Goal: Transaction & Acquisition: Obtain resource

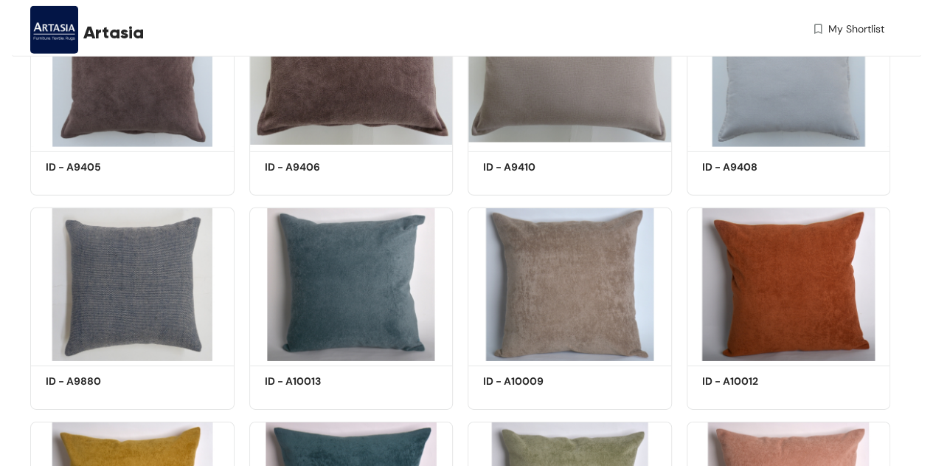
scroll to position [2148, 0]
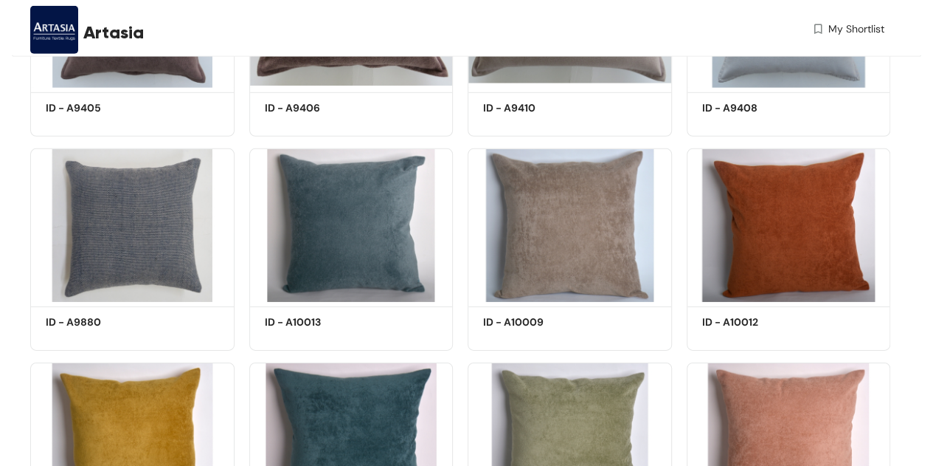
drag, startPoint x: 639, startPoint y: 285, endPoint x: 403, endPoint y: 355, distance: 246.3
click at [403, 355] on div "Shortlist ID - A10010 Get Quote" at bounding box center [351, 457] width 219 height 215
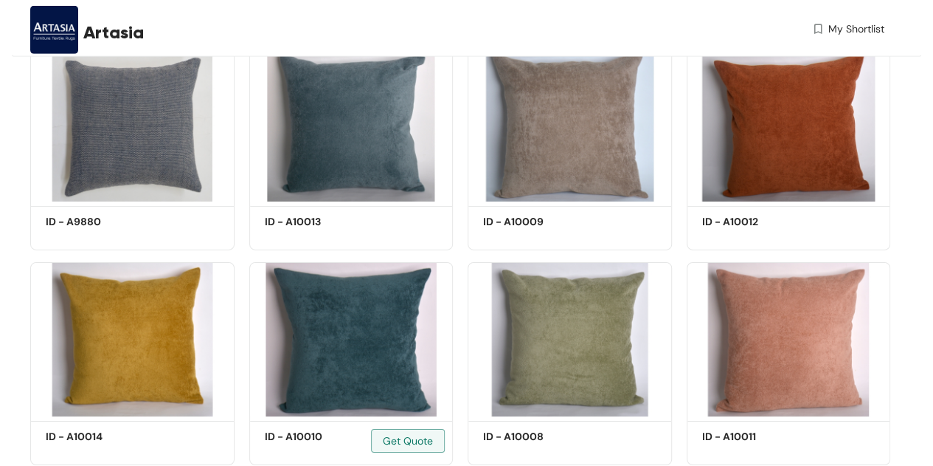
scroll to position [2357, 0]
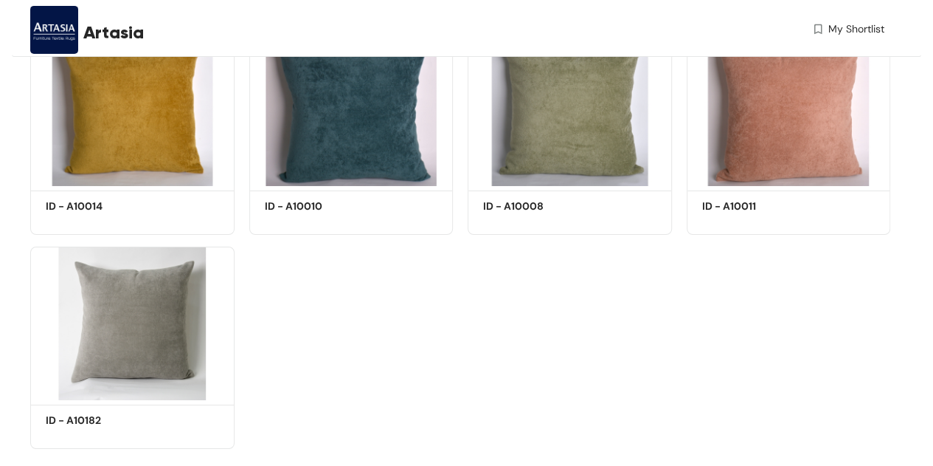
scroll to position [2567, 0]
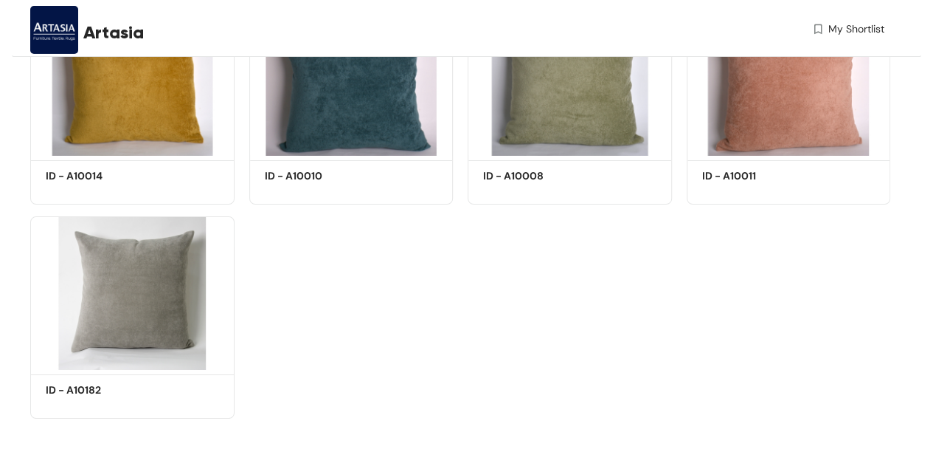
drag, startPoint x: 640, startPoint y: 349, endPoint x: 643, endPoint y: 415, distance: 66.5
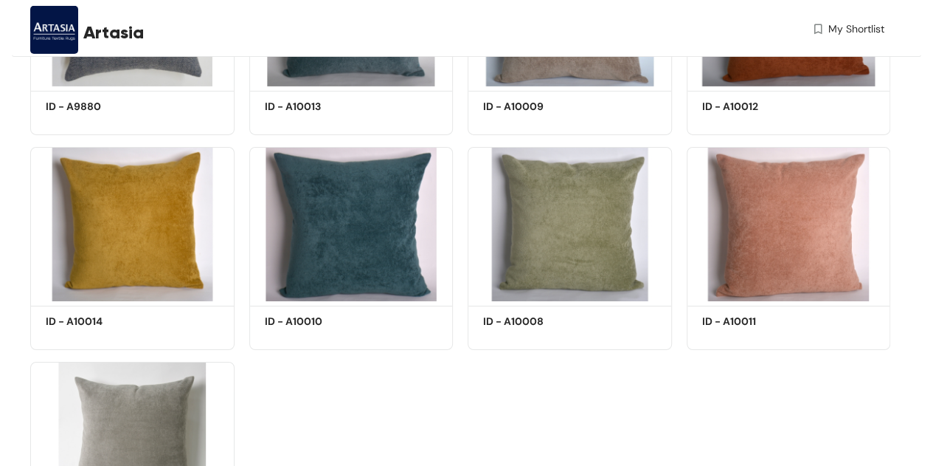
scroll to position [2050, 0]
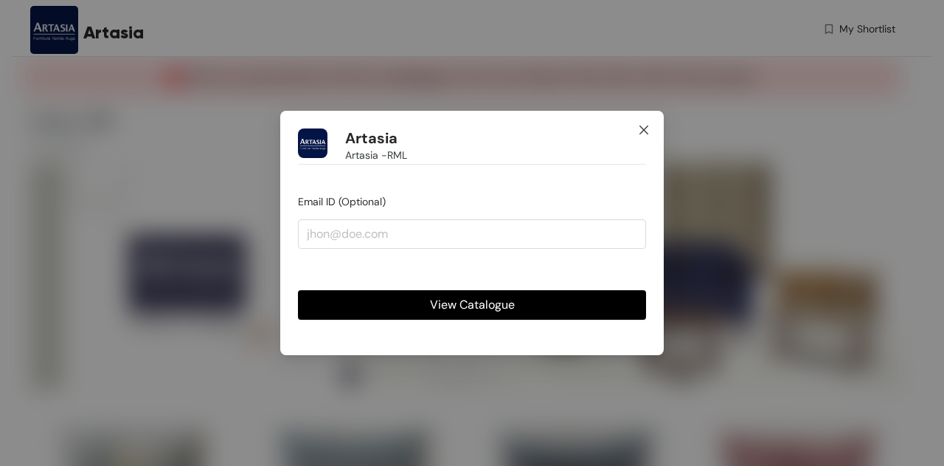
click at [646, 126] on icon "close" at bounding box center [644, 130] width 12 height 12
